Goal: Information Seeking & Learning: Learn about a topic

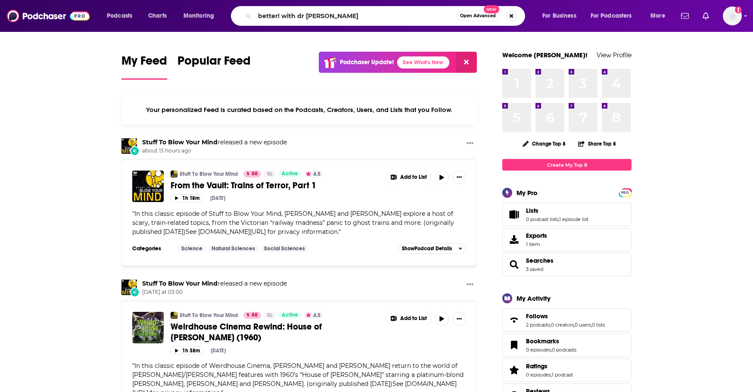
type input "better! with dr [PERSON_NAME]"
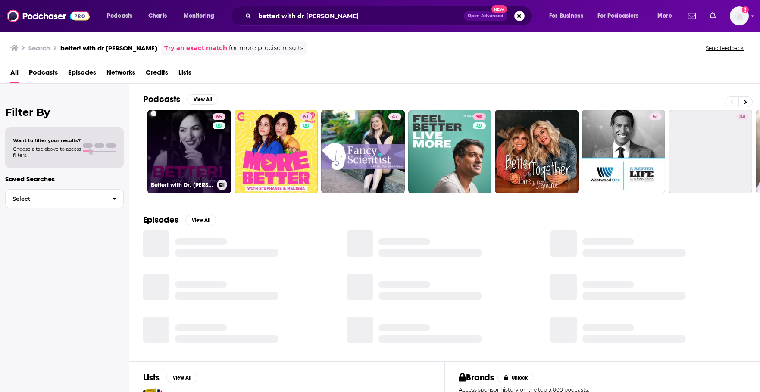
click at [180, 143] on link "65 Better! with Dr. [PERSON_NAME]" at bounding box center [189, 152] width 84 height 84
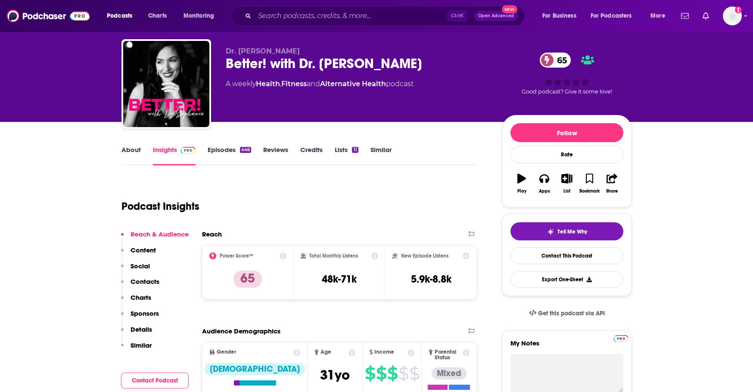
scroll to position [57, 0]
